Goal: Task Accomplishment & Management: Manage account settings

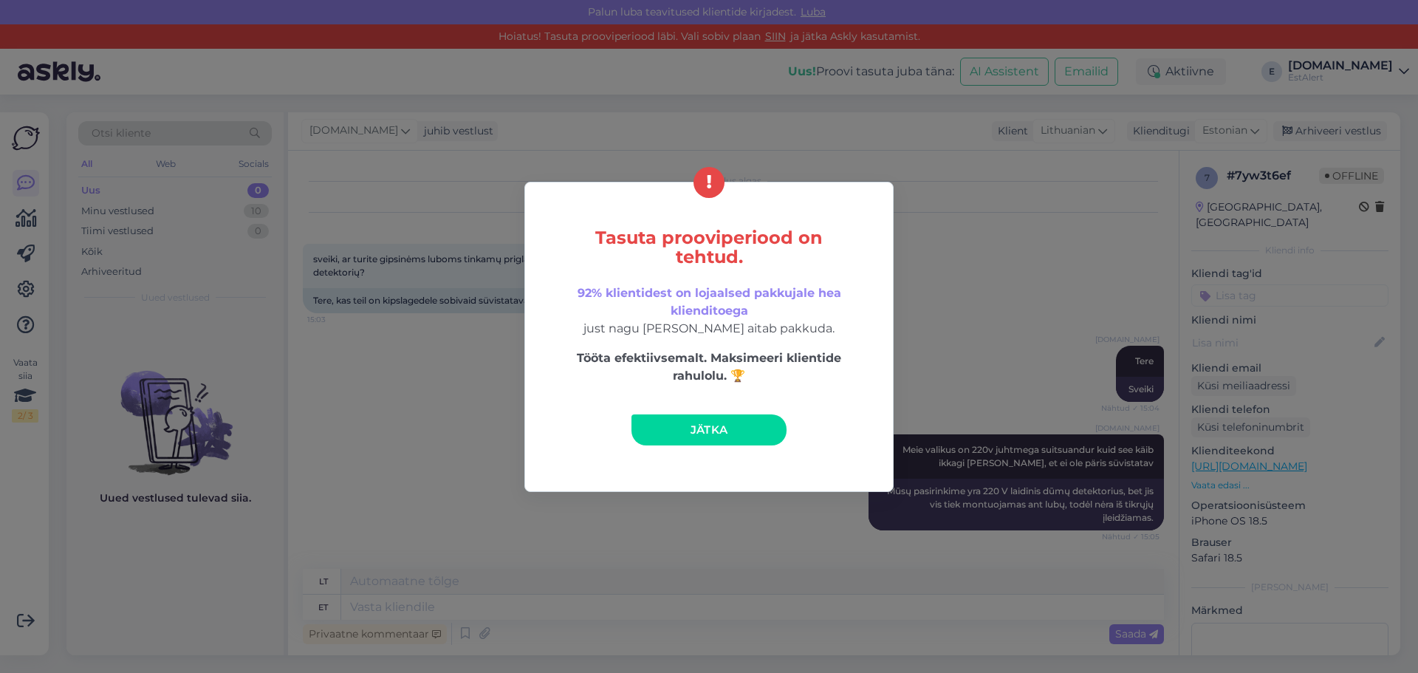
scroll to position [315, 0]
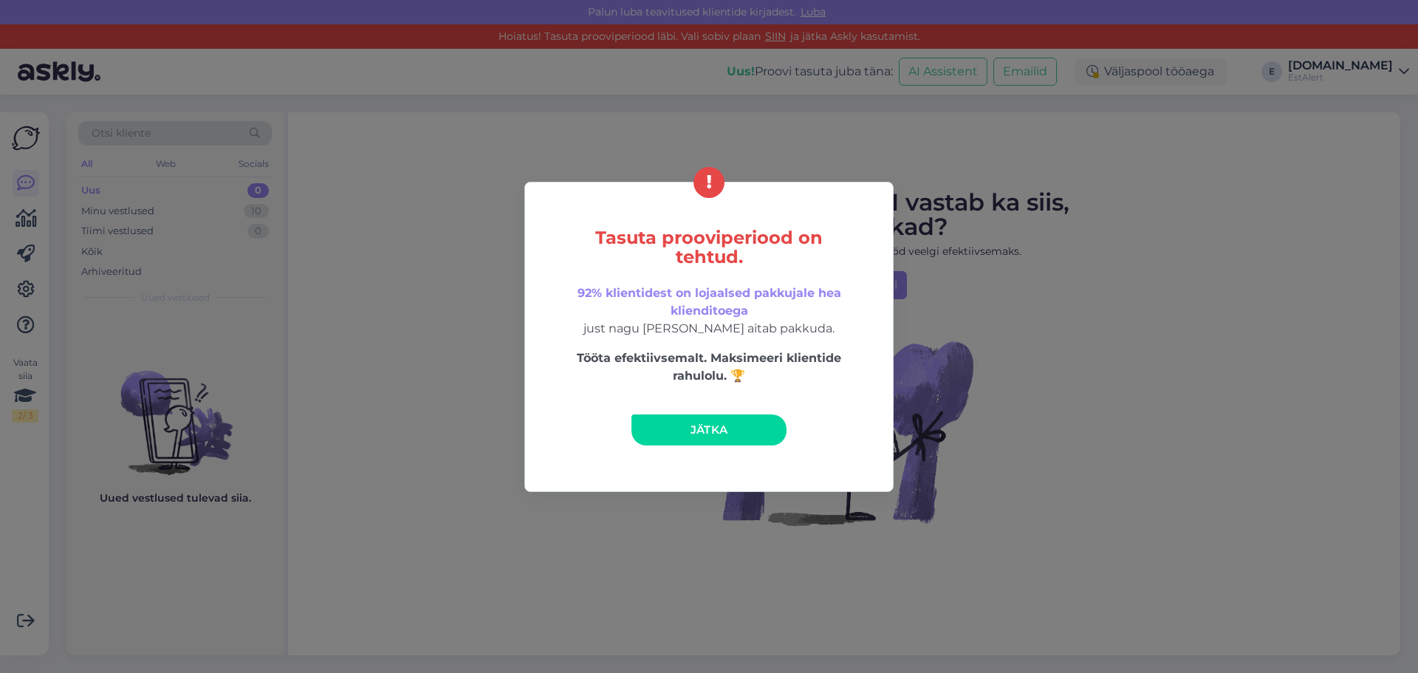
click at [680, 434] on link "Jätka" at bounding box center [708, 429] width 155 height 31
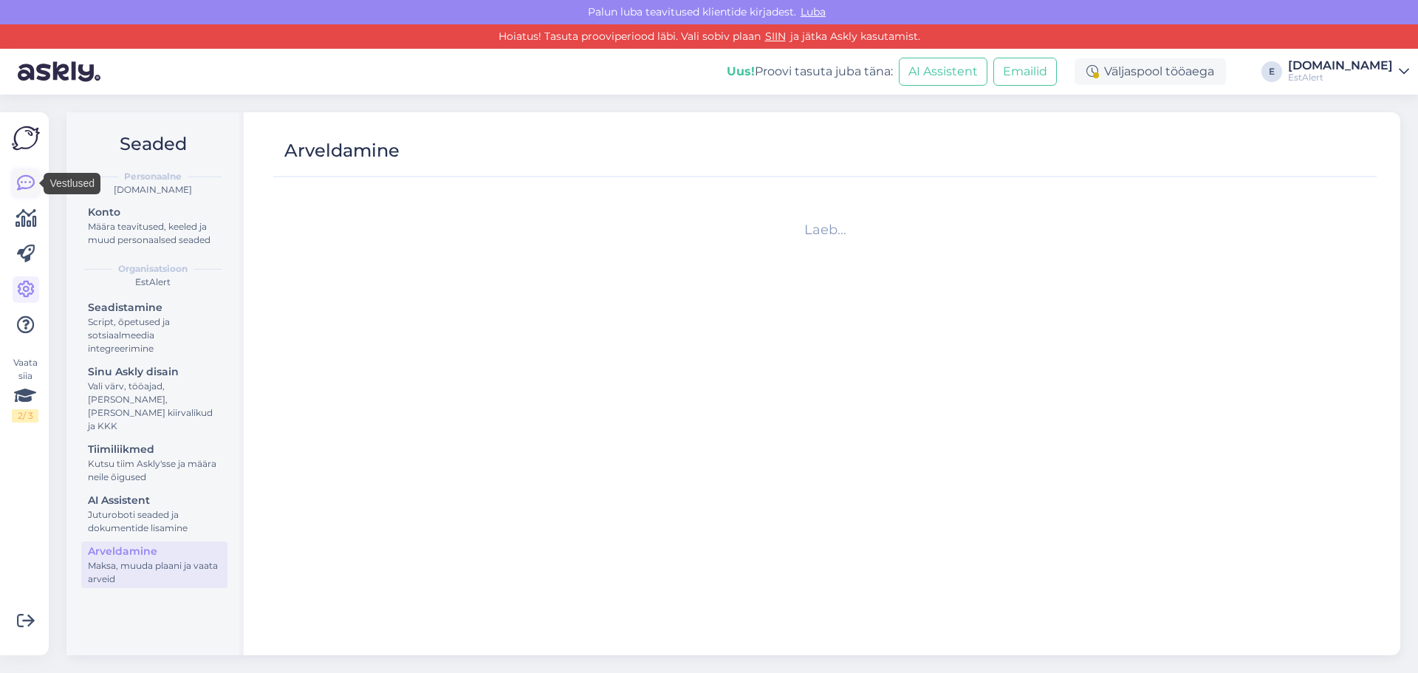
click at [16, 182] on link at bounding box center [26, 183] width 27 height 27
